Goal: Task Accomplishment & Management: Complete application form

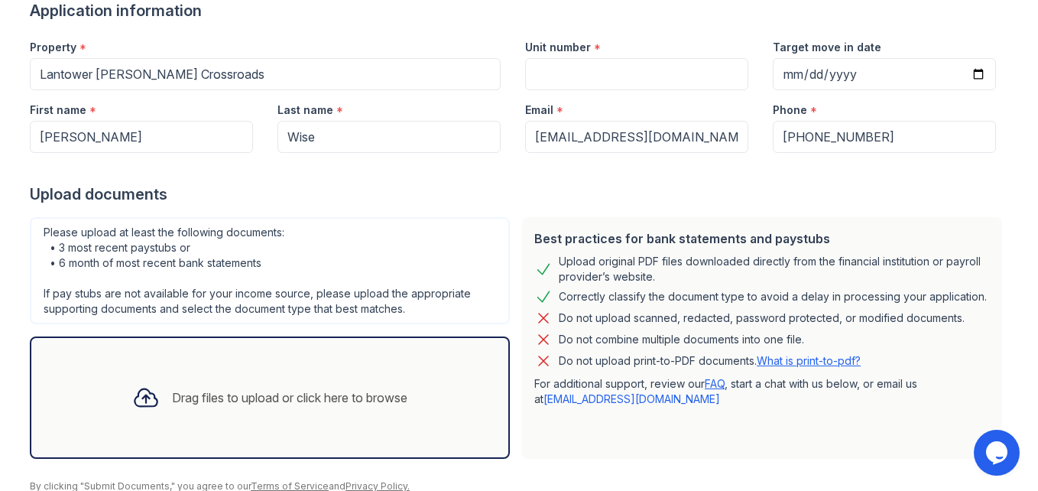
scroll to position [128, 0]
click at [559, 66] on input "Unit number" at bounding box center [636, 75] width 223 height 32
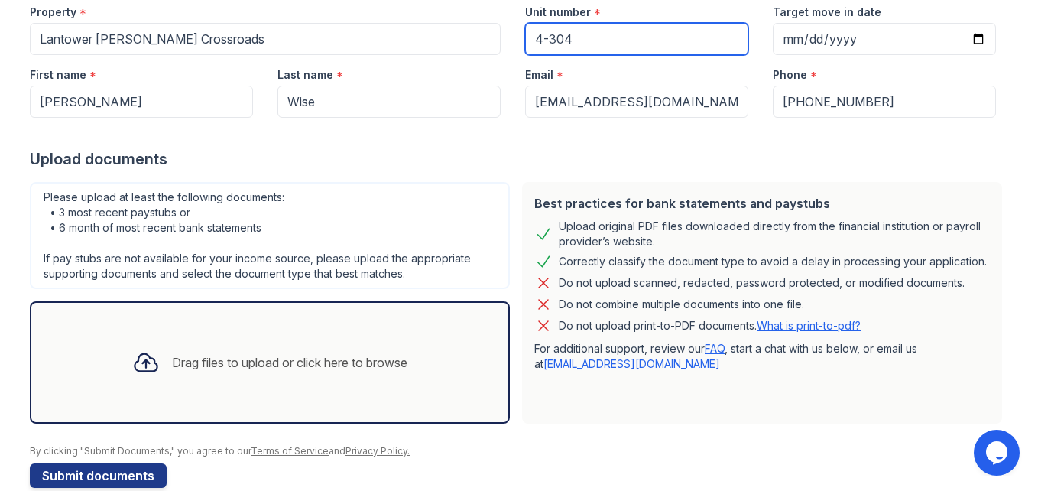
scroll to position [191, 0]
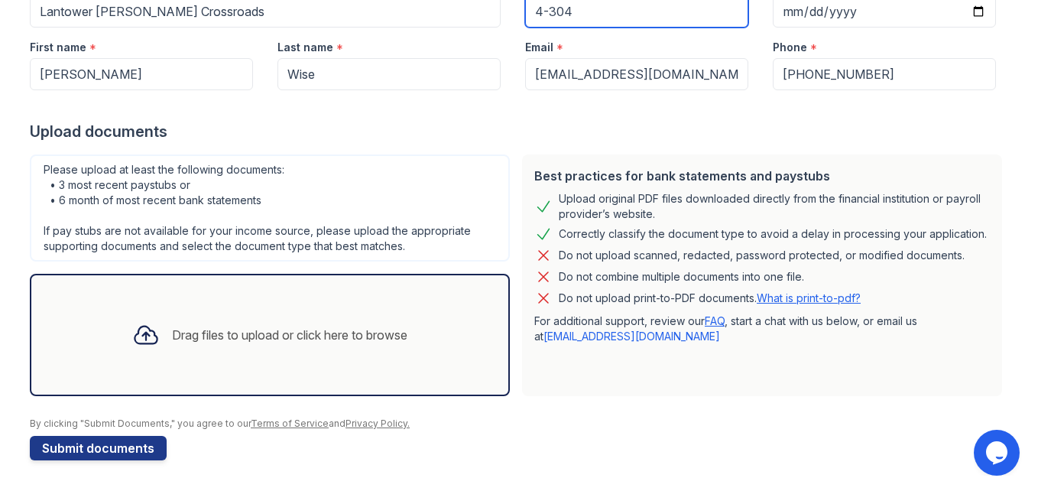
type input "4-304"
click at [259, 327] on div "Drag files to upload or click here to browse" at bounding box center [290, 335] width 236 height 18
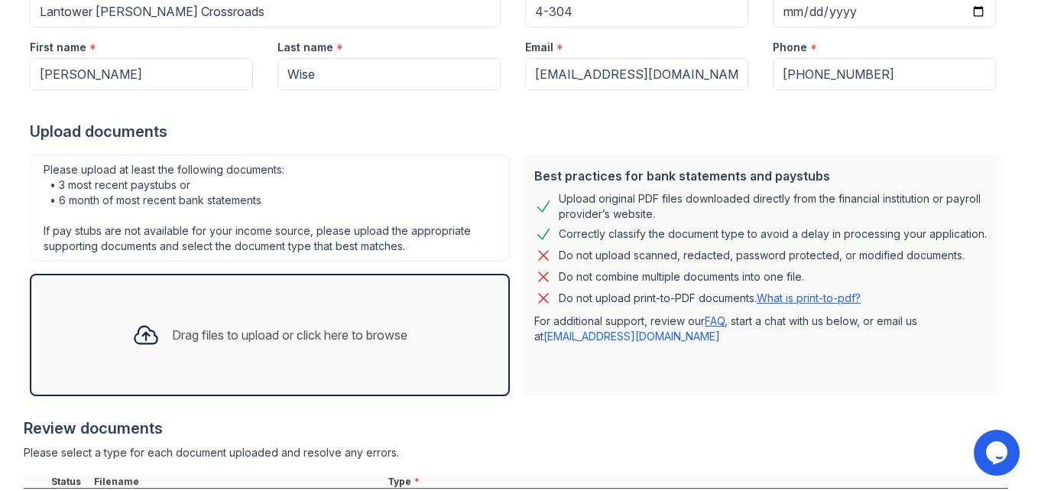
scroll to position [330, 0]
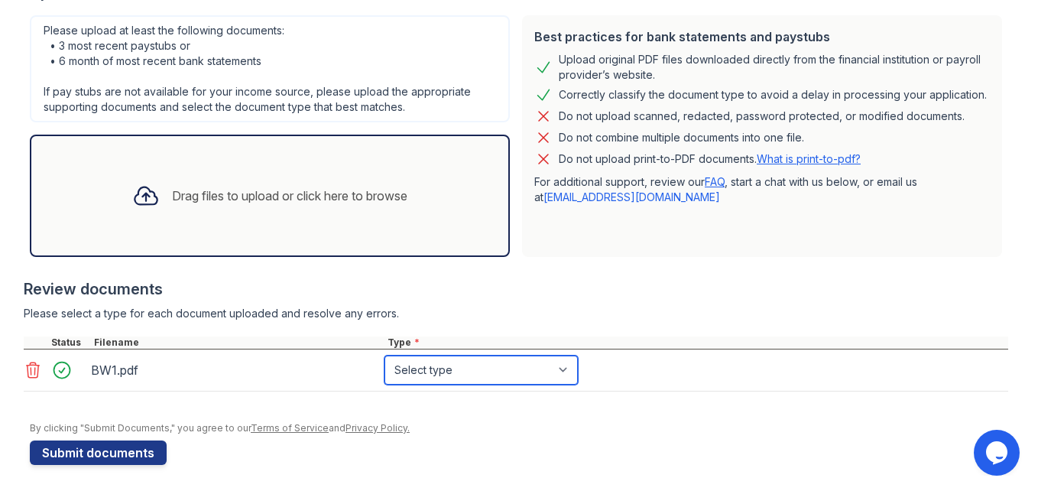
click at [534, 365] on select "Select type Paystub Bank Statement Offer Letter Tax Documents Benefit Award Let…" at bounding box center [481, 370] width 193 height 29
select select "paystub"
click at [385, 356] on select "Select type Paystub Bank Statement Offer Letter Tax Documents Benefit Award Let…" at bounding box center [481, 370] width 193 height 29
click at [252, 189] on div "Drag files to upload or click here to browse" at bounding box center [290, 196] width 236 height 18
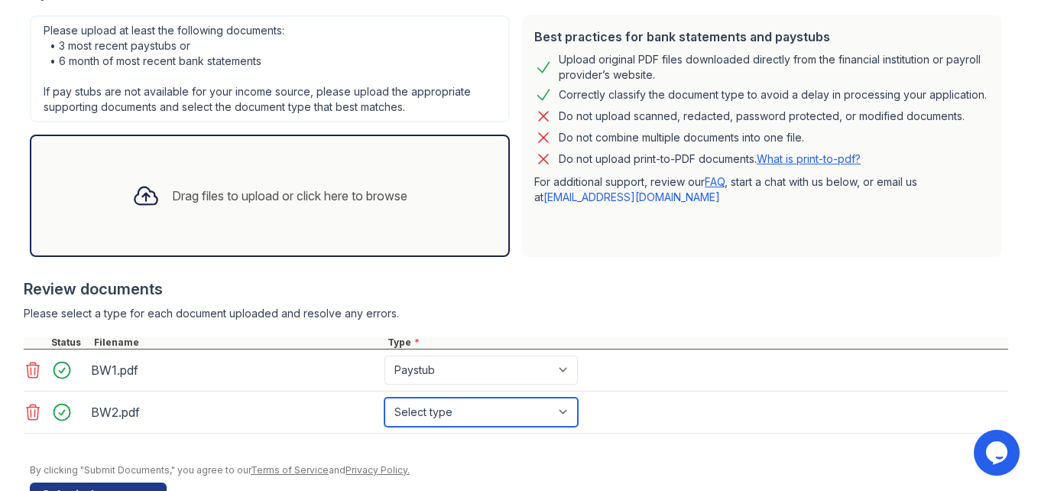
click at [497, 413] on select "Select type Paystub Bank Statement Offer Letter Tax Documents Benefit Award Let…" at bounding box center [481, 412] width 193 height 29
select select "paystub"
click at [385, 398] on select "Select type Paystub Bank Statement Offer Letter Tax Documents Benefit Award Let…" at bounding box center [481, 412] width 193 height 29
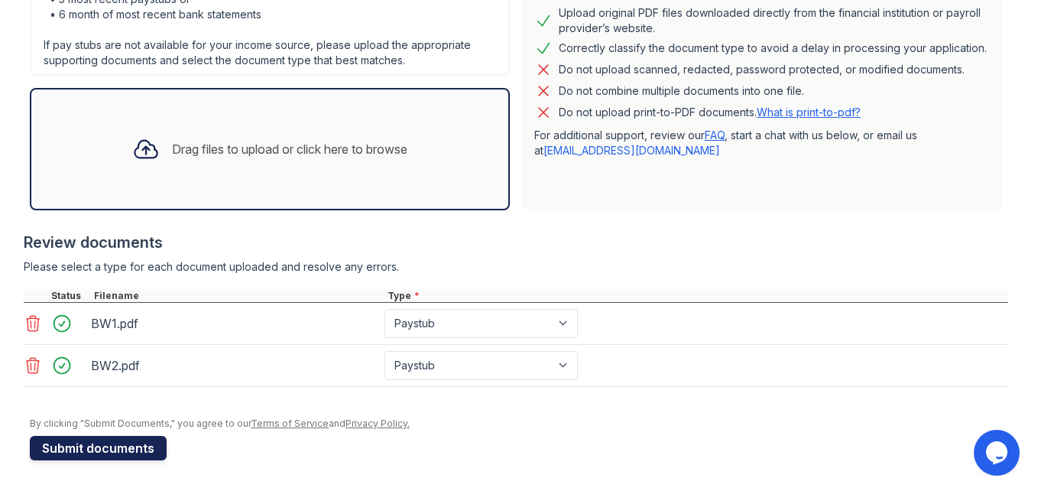
click at [94, 443] on button "Submit documents" at bounding box center [98, 448] width 137 height 24
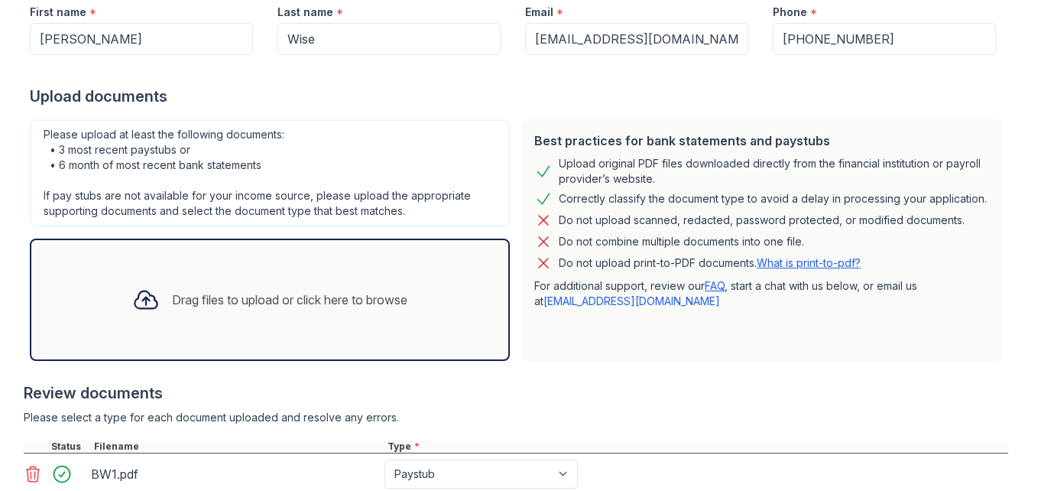
scroll to position [268, 0]
